Goal: Information Seeking & Learning: Learn about a topic

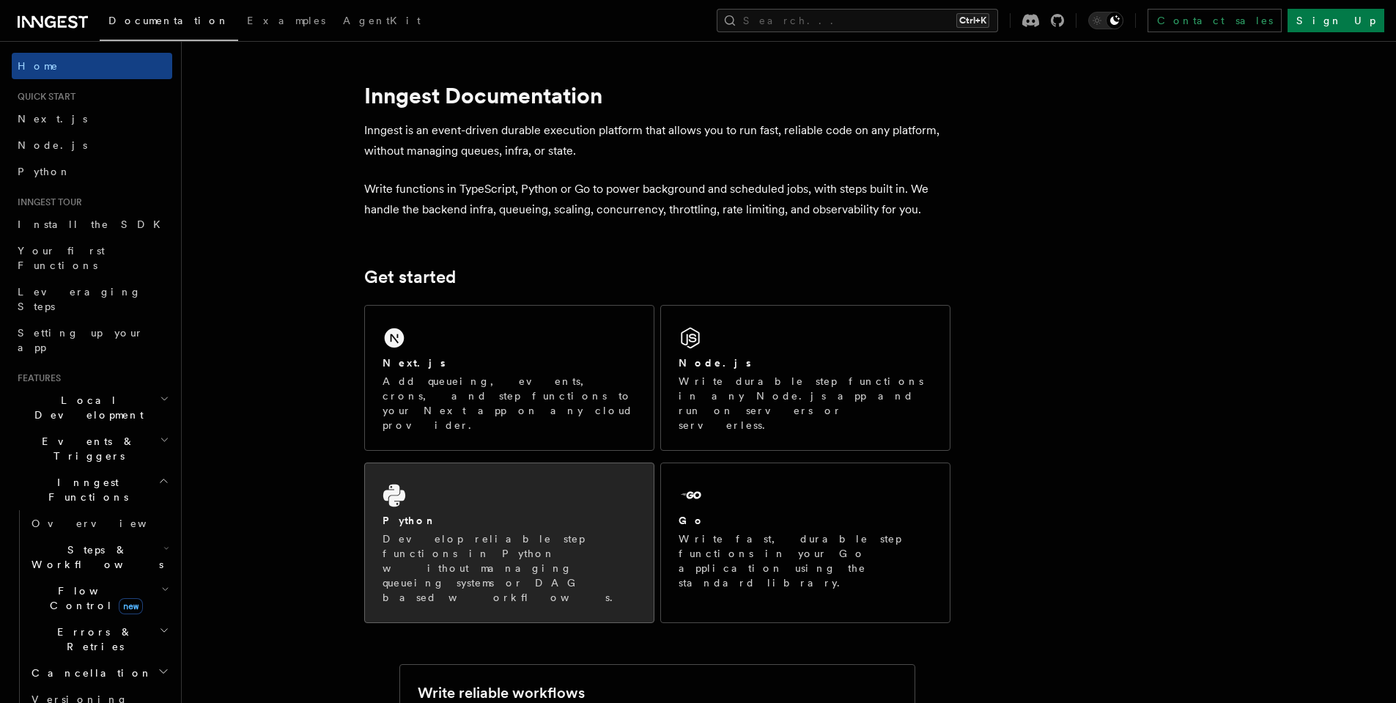
click at [451, 531] on p "Develop reliable step functions in Python without managing queueing systems or …" at bounding box center [510, 567] width 254 height 73
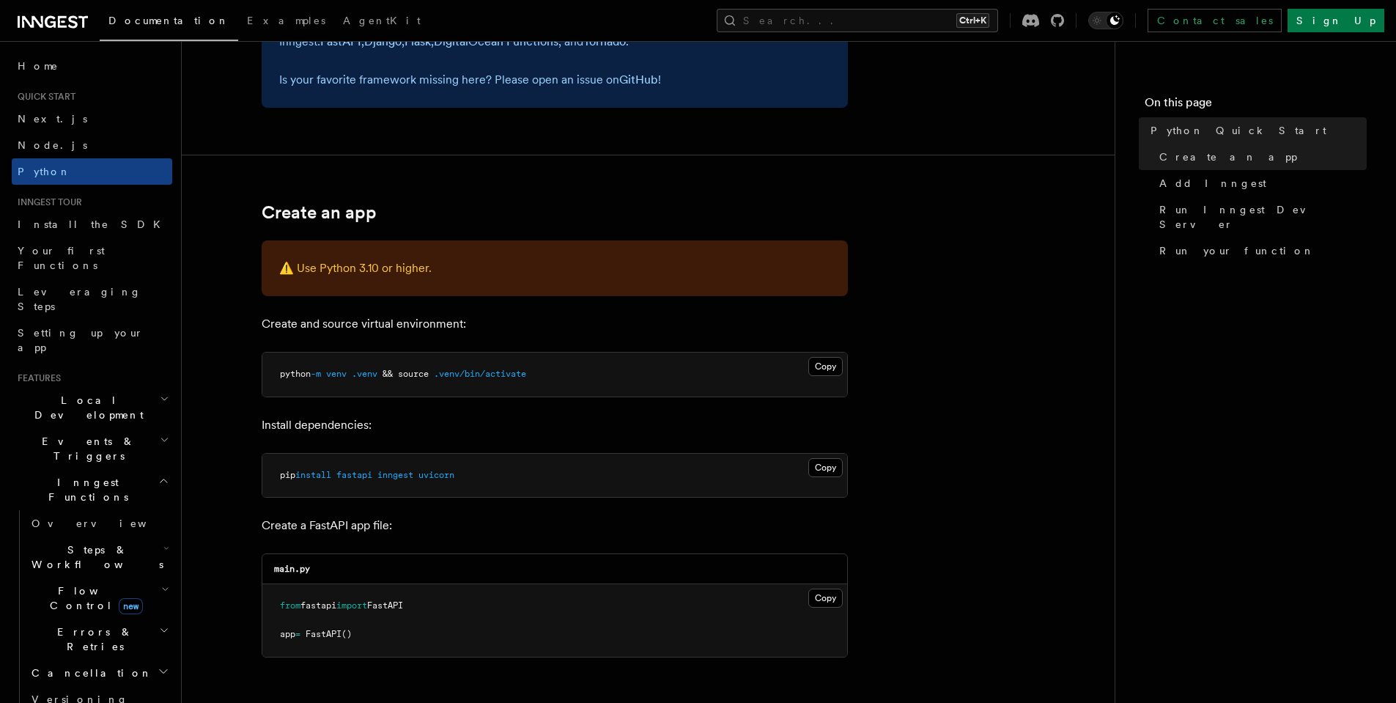
scroll to position [264, 0]
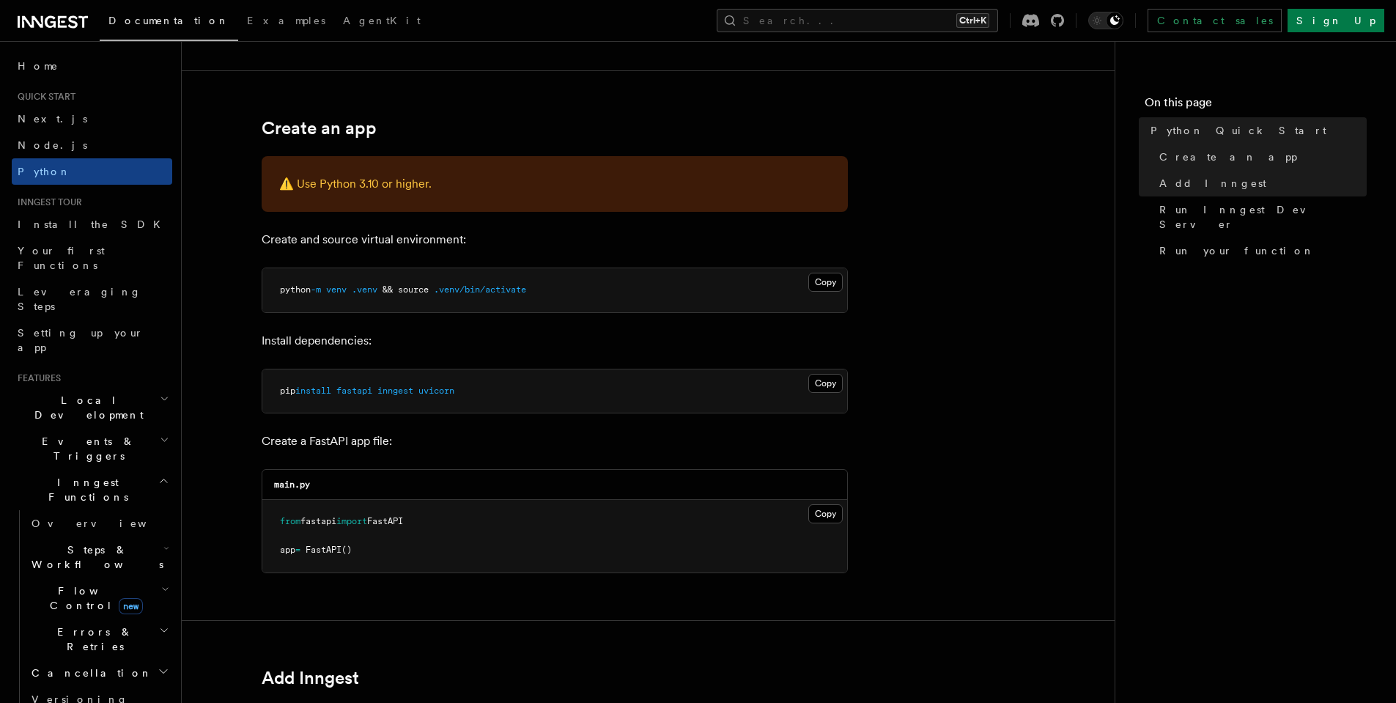
click at [56, 583] on span "Flow Control new" at bounding box center [94, 597] width 136 height 29
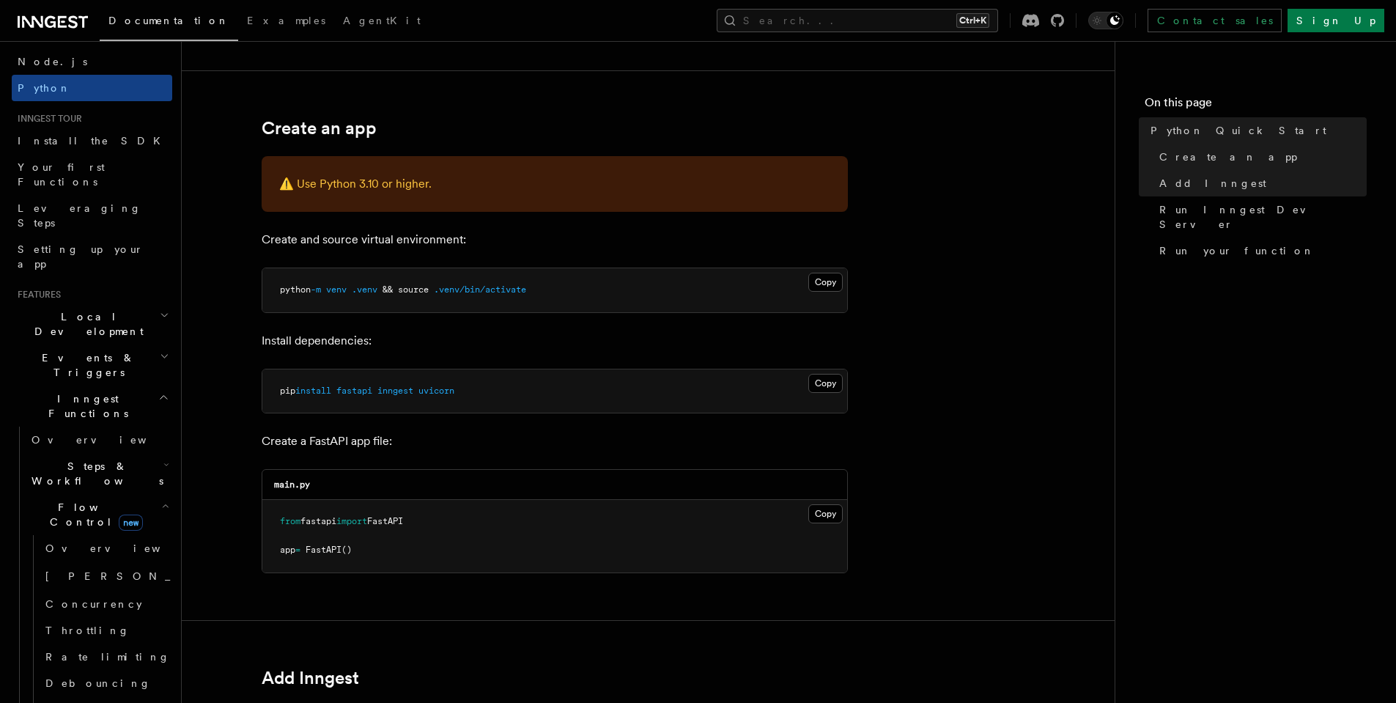
scroll to position [88, 0]
click at [56, 538] on span "Overview" at bounding box center [120, 544] width 151 height 12
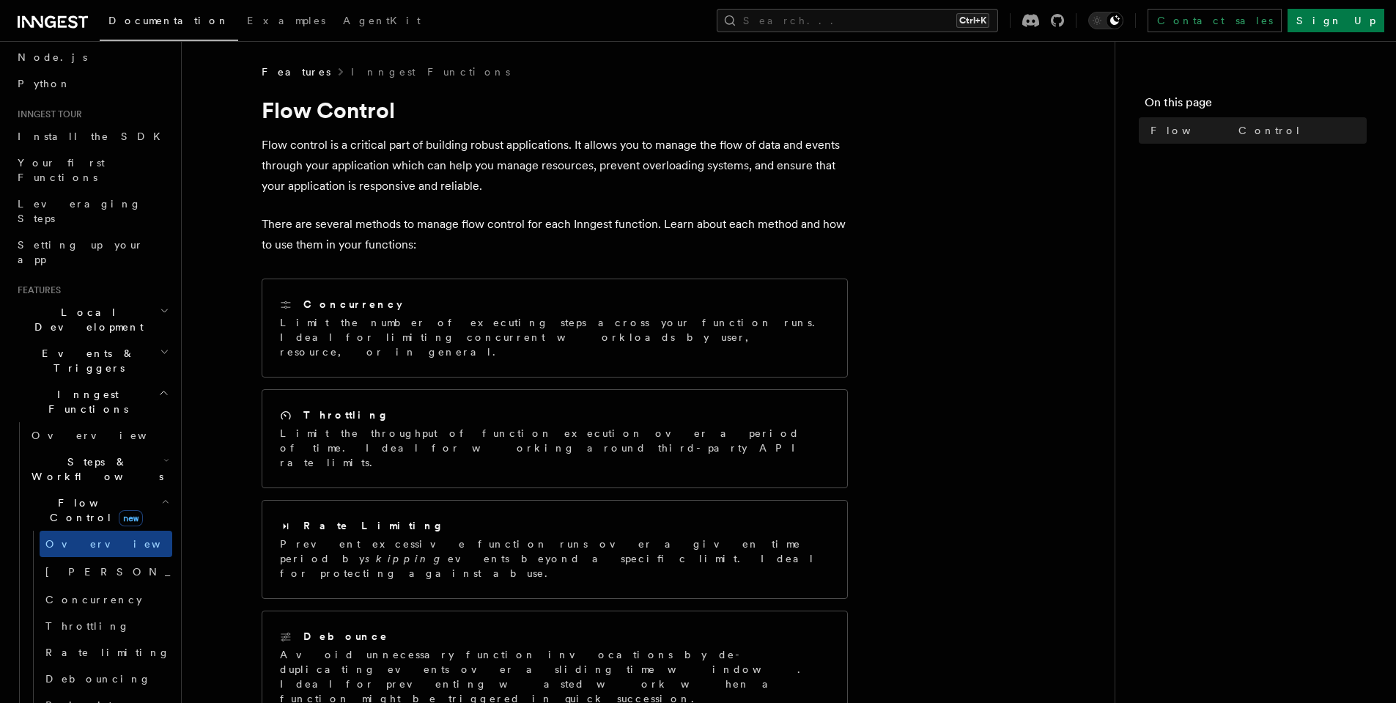
click at [160, 490] on h2 "Flow Control new" at bounding box center [99, 510] width 147 height 41
click at [158, 387] on icon "button" at bounding box center [163, 393] width 11 height 12
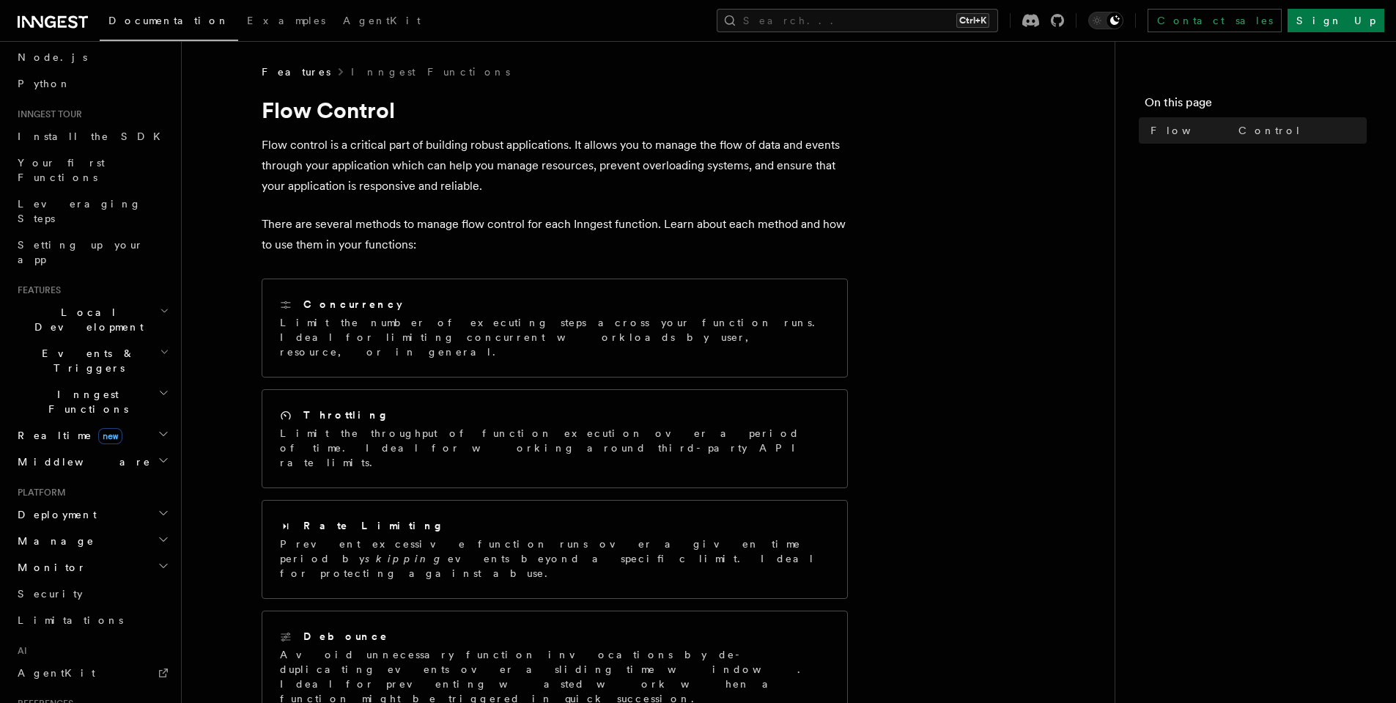
click at [160, 432] on icon "button" at bounding box center [163, 434] width 7 height 4
click at [158, 428] on icon "button" at bounding box center [164, 434] width 12 height 12
click at [160, 305] on icon "button" at bounding box center [165, 311] width 10 height 12
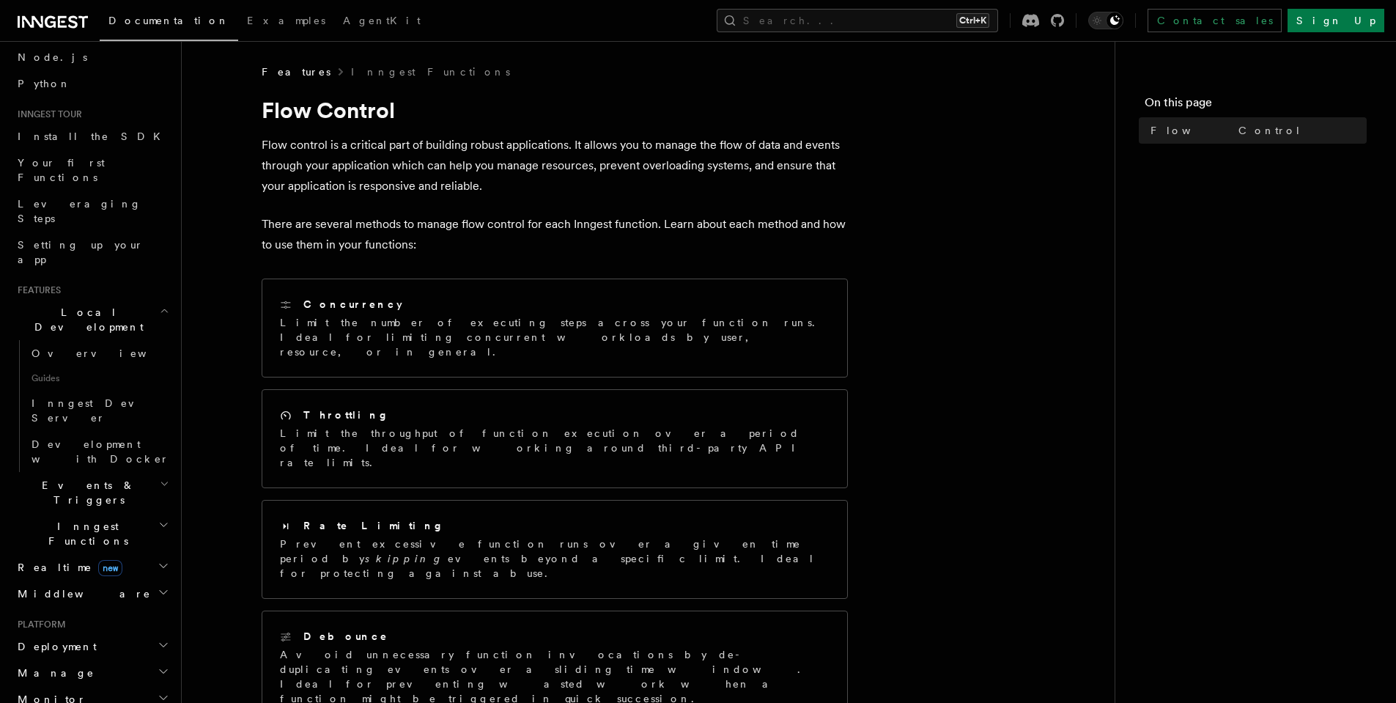
click at [162, 309] on icon "button" at bounding box center [165, 310] width 6 height 3
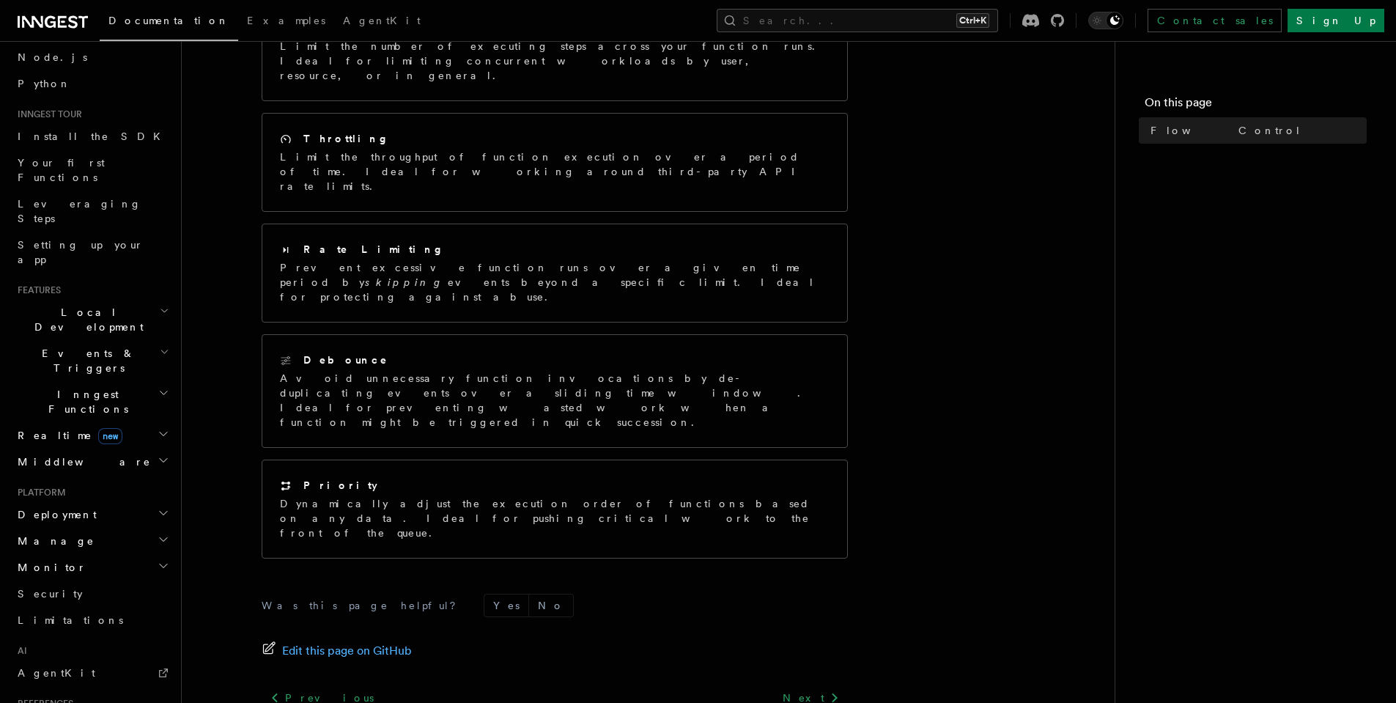
scroll to position [309, 0]
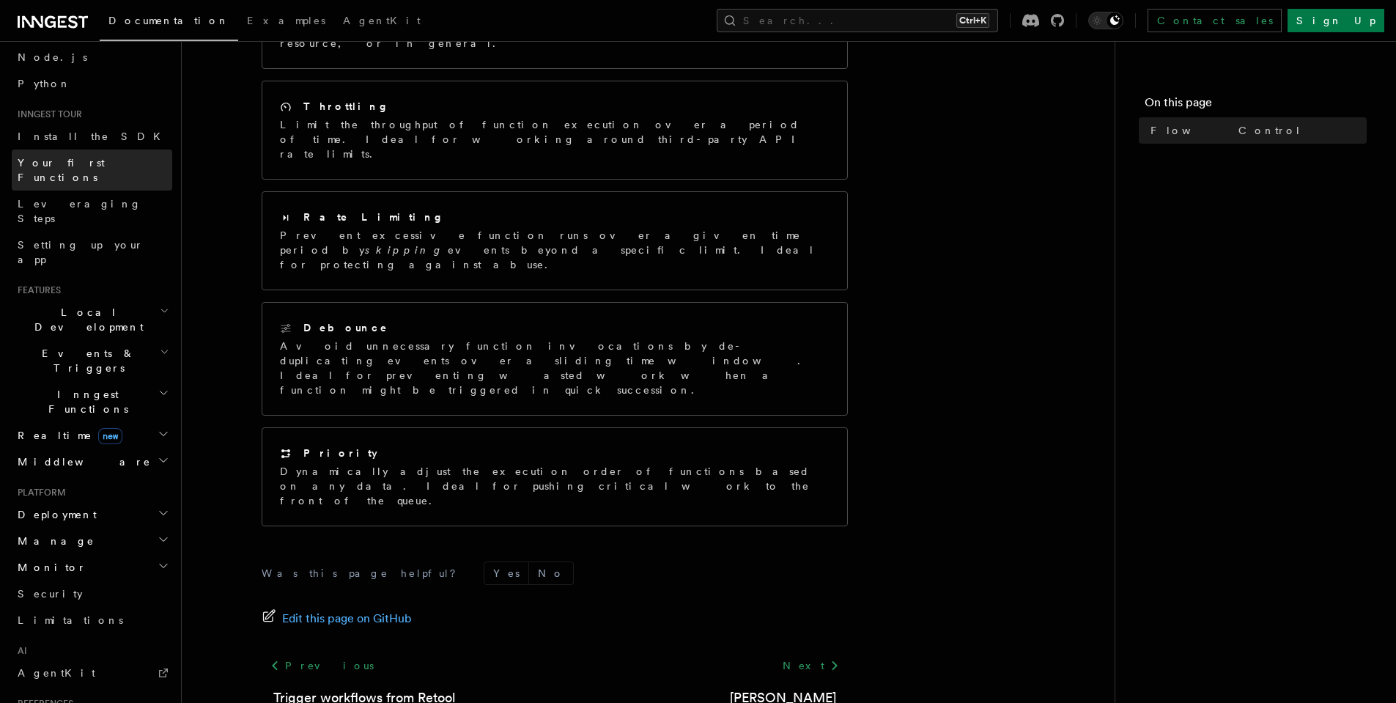
click at [123, 162] on link "Your first Functions" at bounding box center [92, 170] width 161 height 41
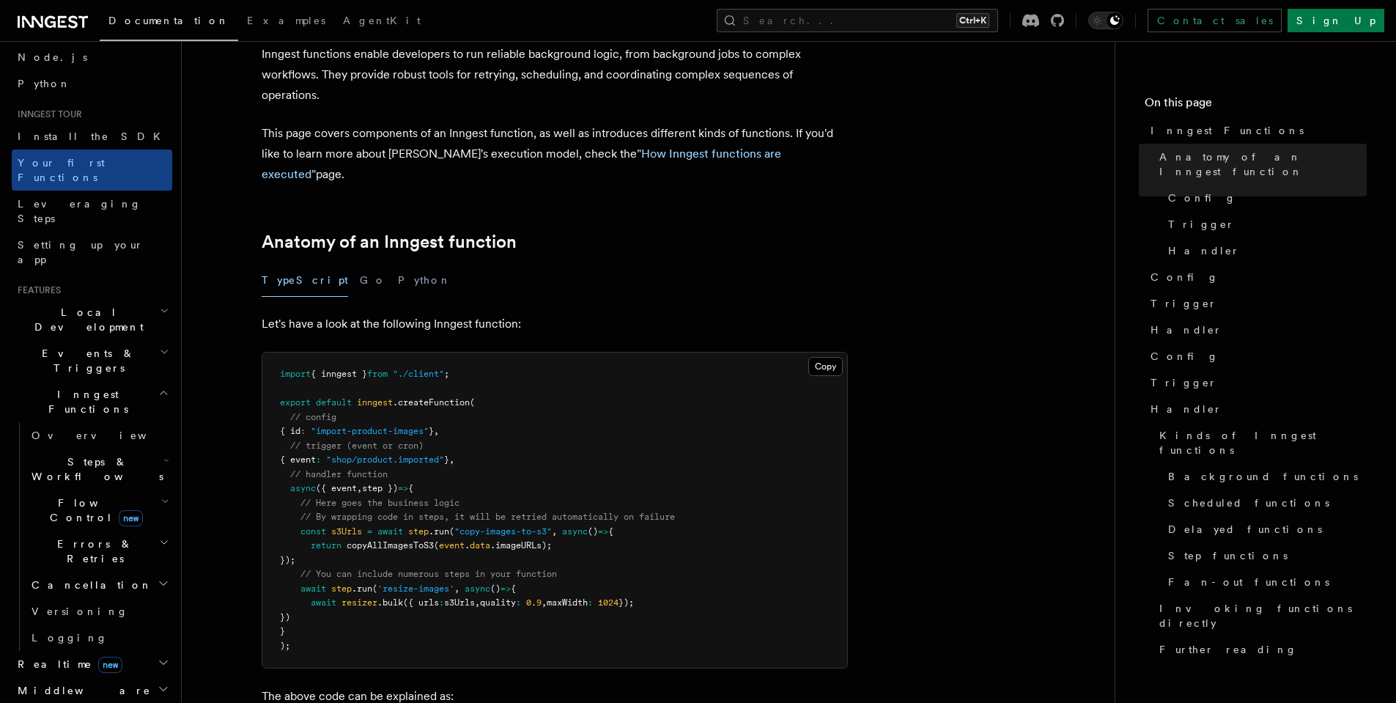
scroll to position [88, 0]
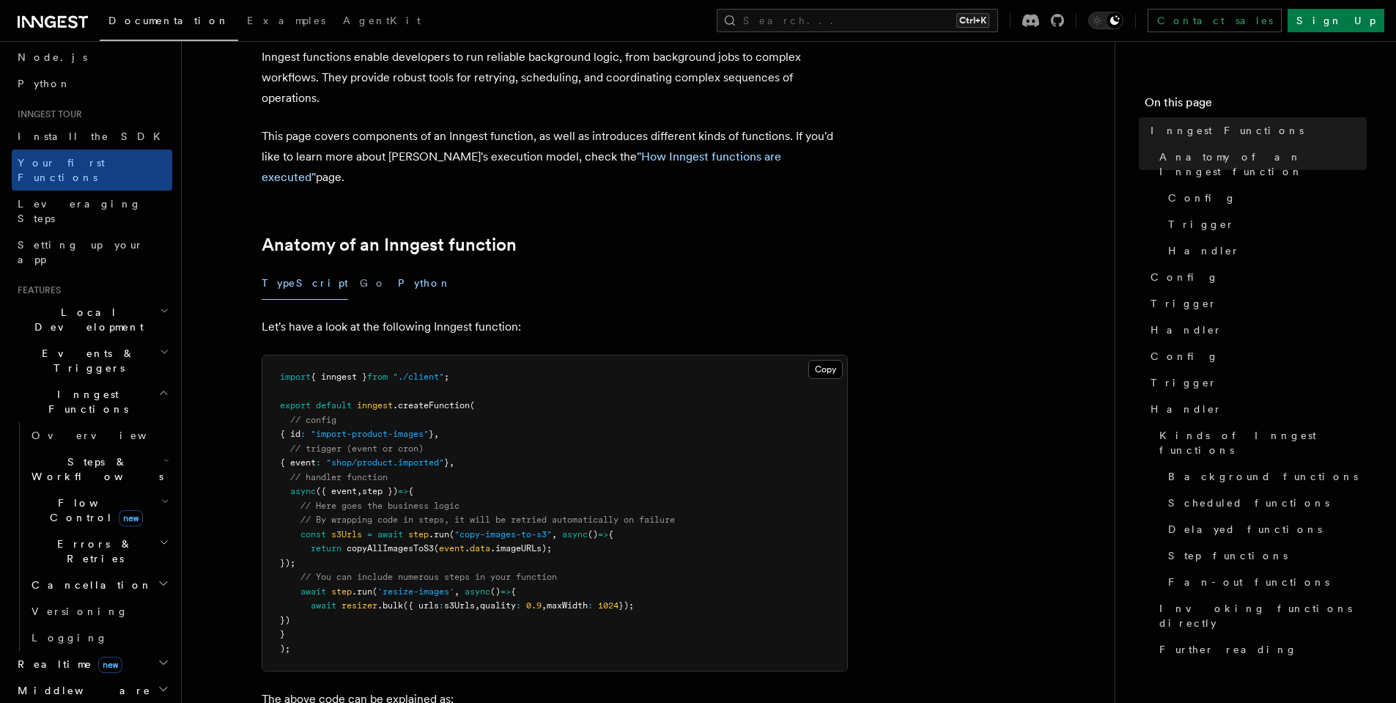
click at [398, 267] on button "Python" at bounding box center [425, 283] width 54 height 33
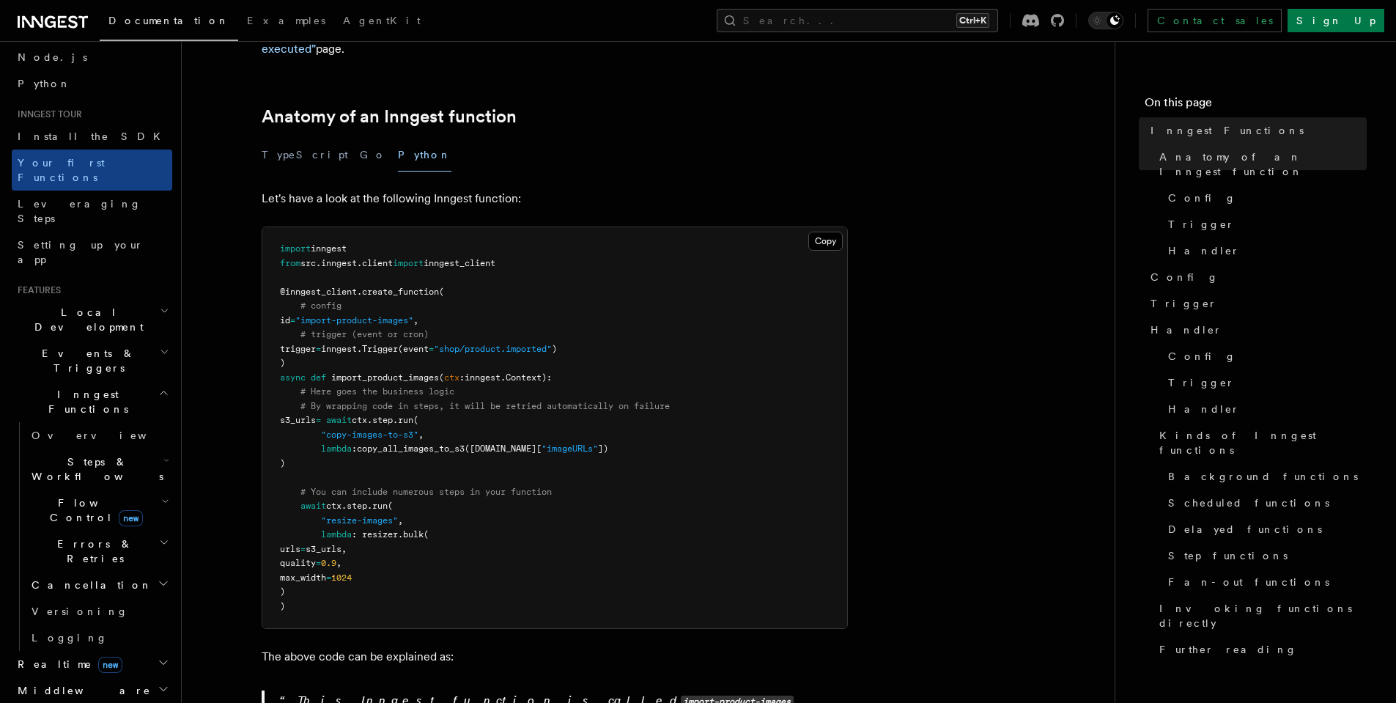
scroll to position [264, 0]
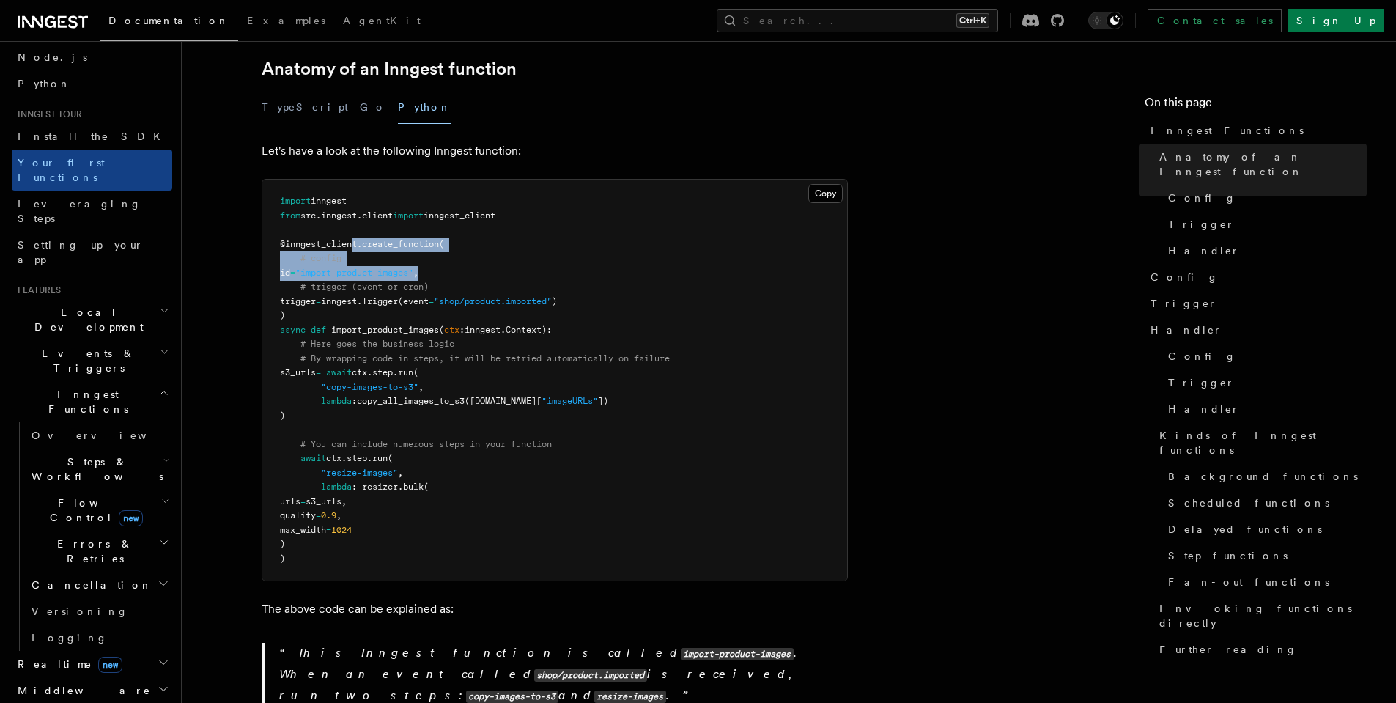
drag, startPoint x: 429, startPoint y: 244, endPoint x: 493, endPoint y: 257, distance: 65.0
click at [445, 246] on pre "import inngest from src . inngest . client import inngest_client @inngest_clien…" at bounding box center [554, 380] width 585 height 401
click at [495, 257] on pre "import inngest from src . inngest . client import inngest_client @inngest_clien…" at bounding box center [554, 380] width 585 height 401
click at [627, 279] on pre "import inngest from src . inngest . client import inngest_client @inngest_clien…" at bounding box center [554, 380] width 585 height 401
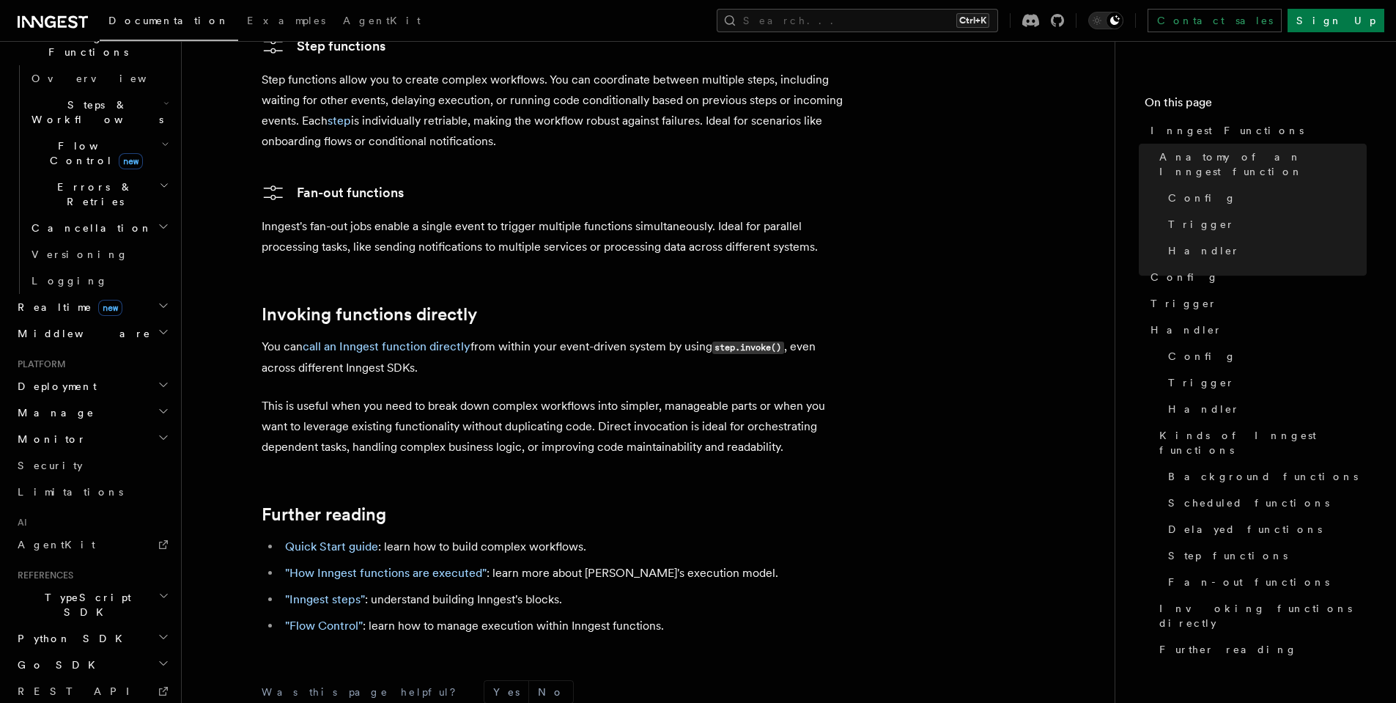
scroll to position [470, 0]
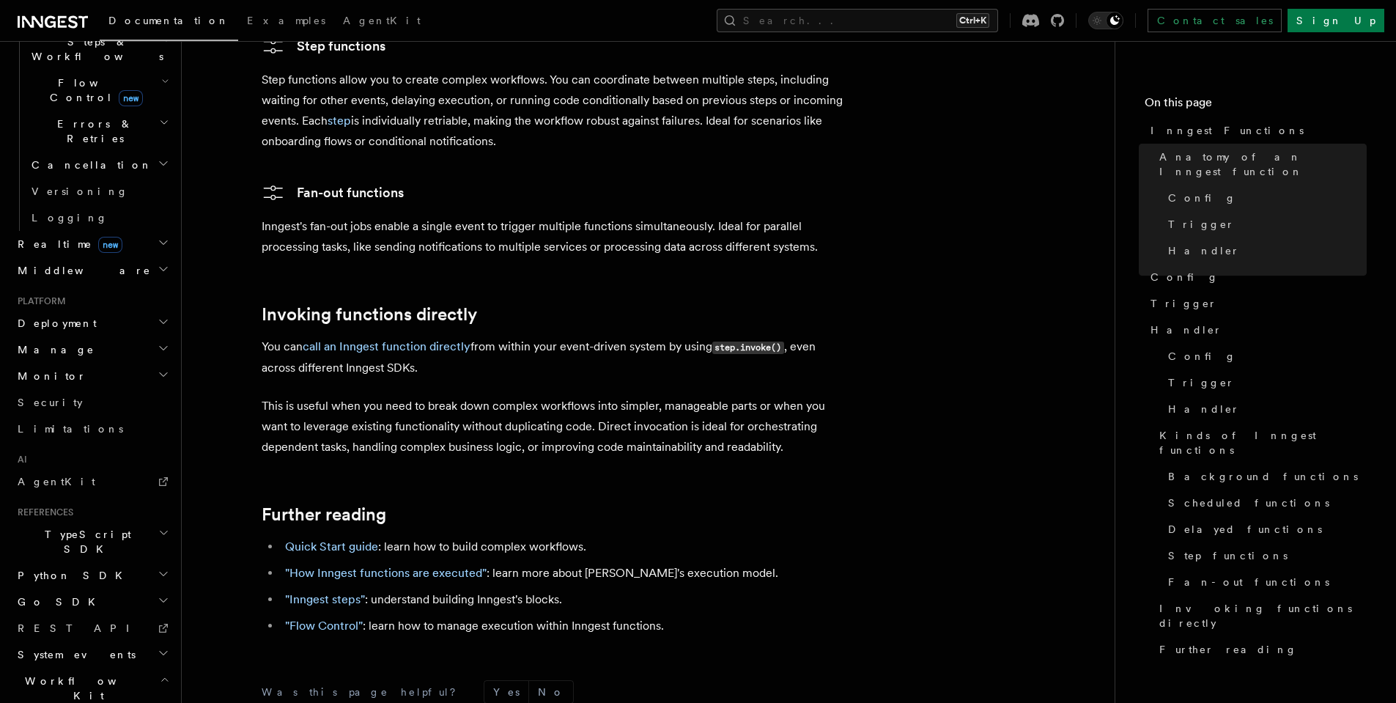
scroll to position [558, 0]
